Goal: Browse casually

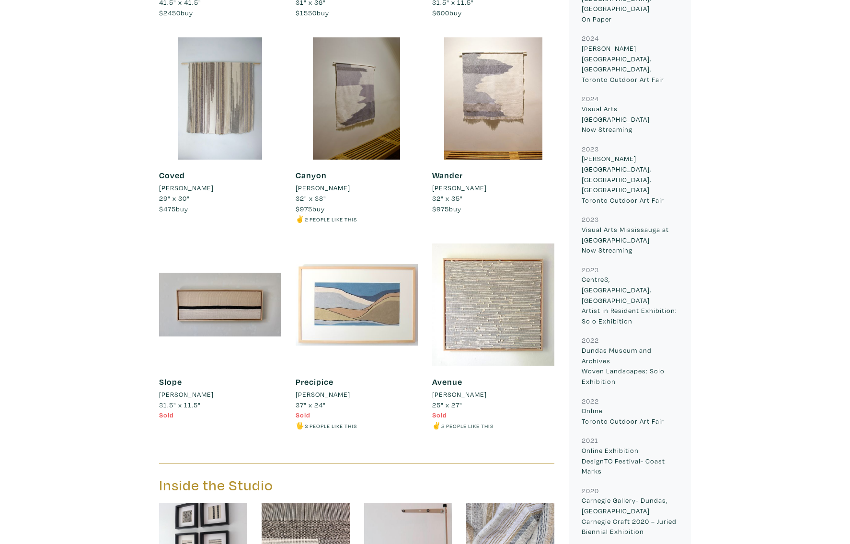
scroll to position [654, 0]
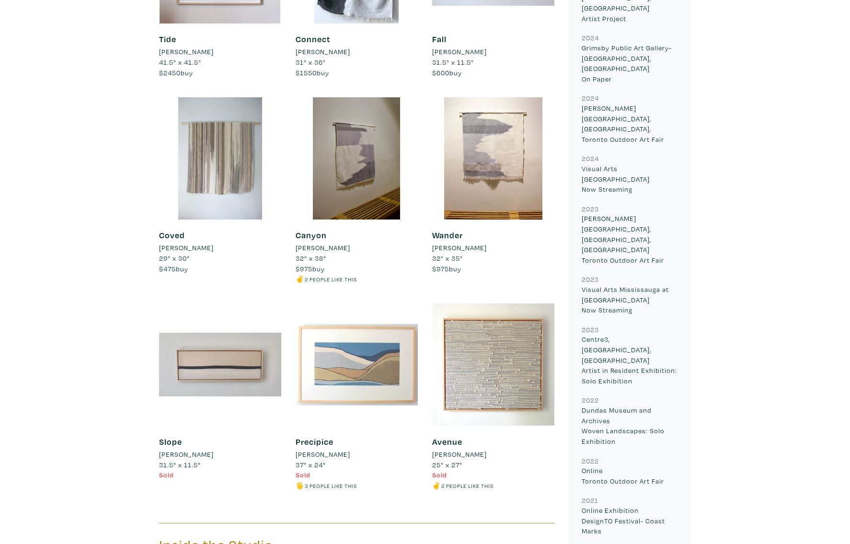
click at [231, 342] on div at bounding box center [220, 364] width 122 height 122
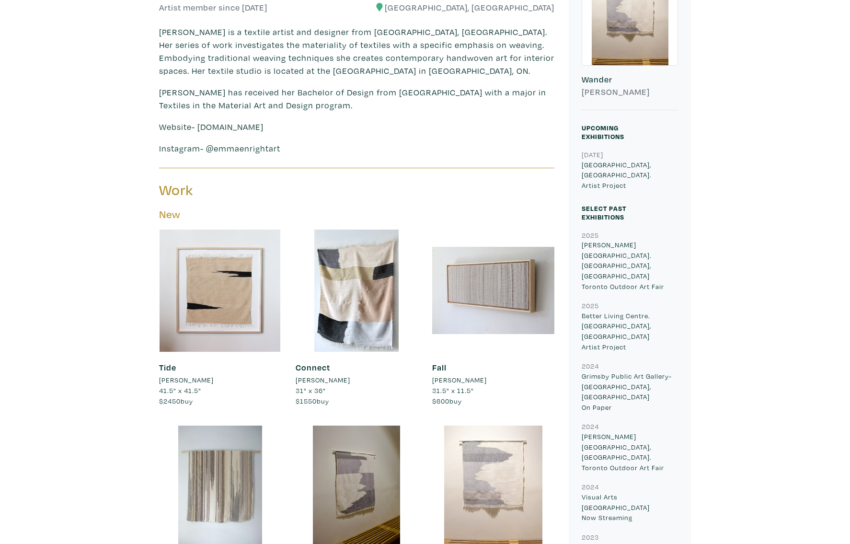
scroll to position [286, 0]
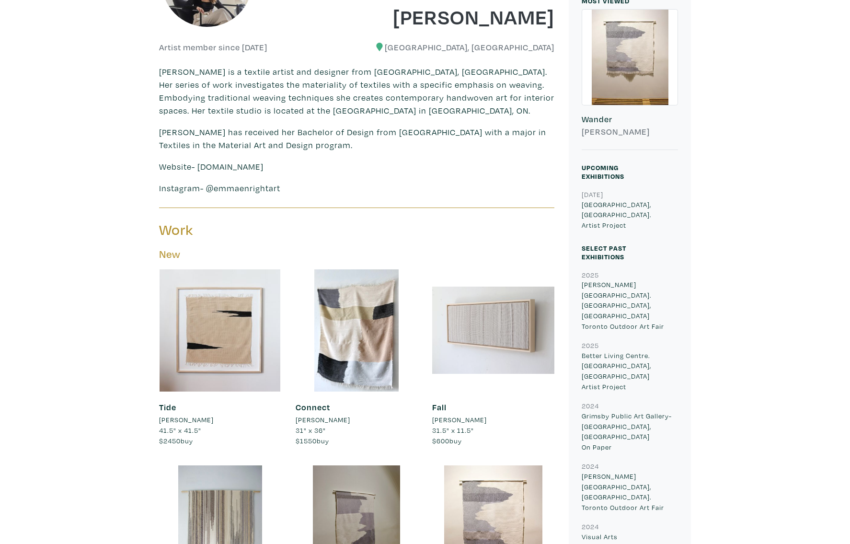
click at [494, 337] on div at bounding box center [493, 330] width 122 height 122
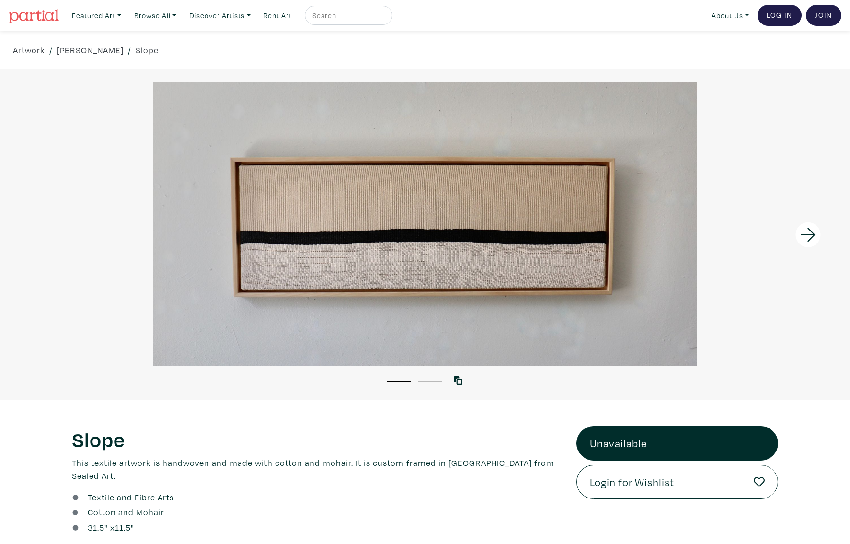
click at [805, 229] on icon at bounding box center [808, 235] width 33 height 26
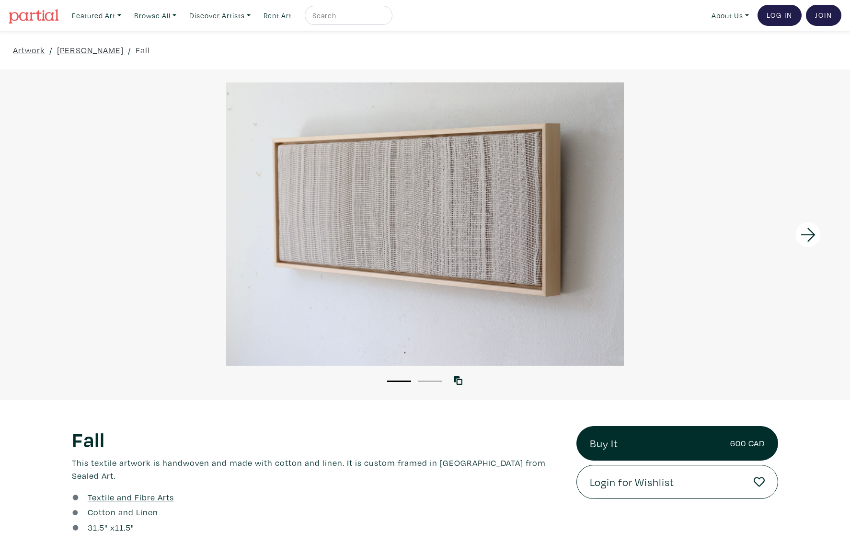
click at [810, 234] on icon at bounding box center [807, 235] width 14 height 14
